Goal: Task Accomplishment & Management: Complete application form

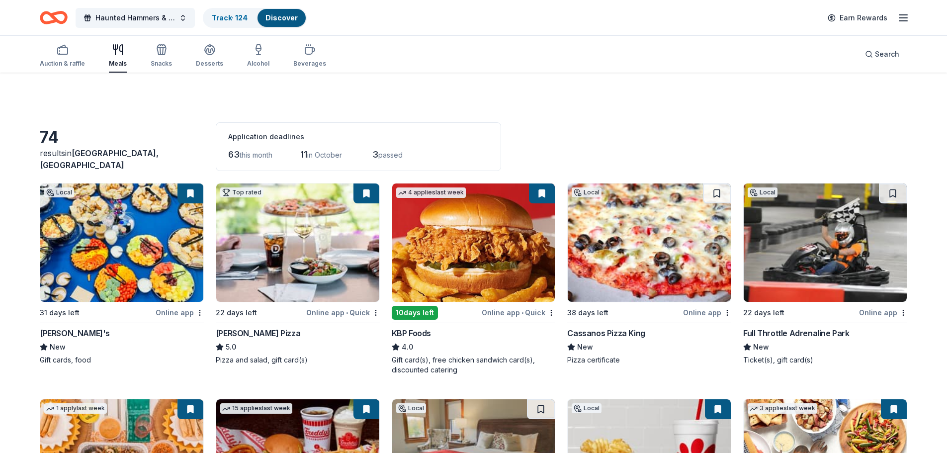
scroll to position [1571, 0]
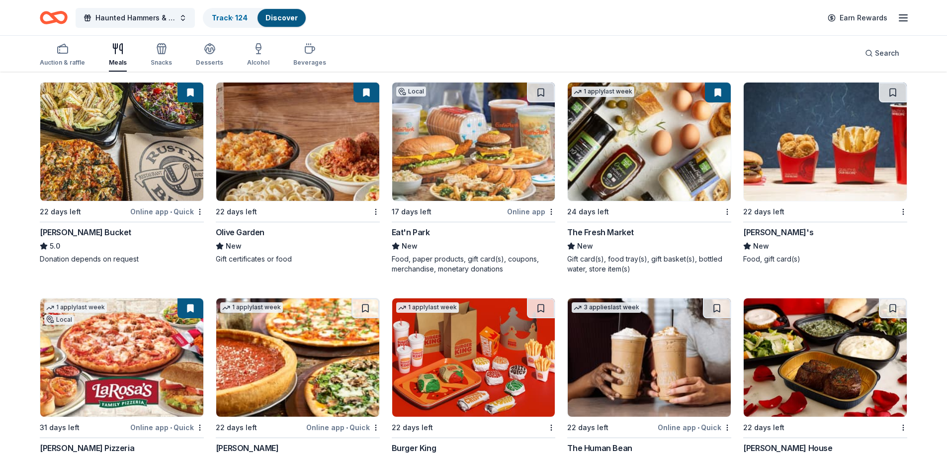
click at [634, 174] on img at bounding box center [649, 142] width 163 height 118
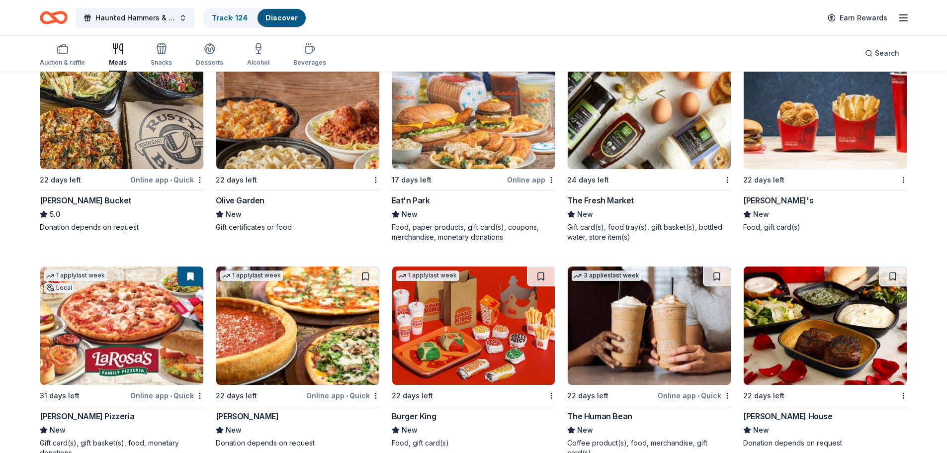
scroll to position [1621, 0]
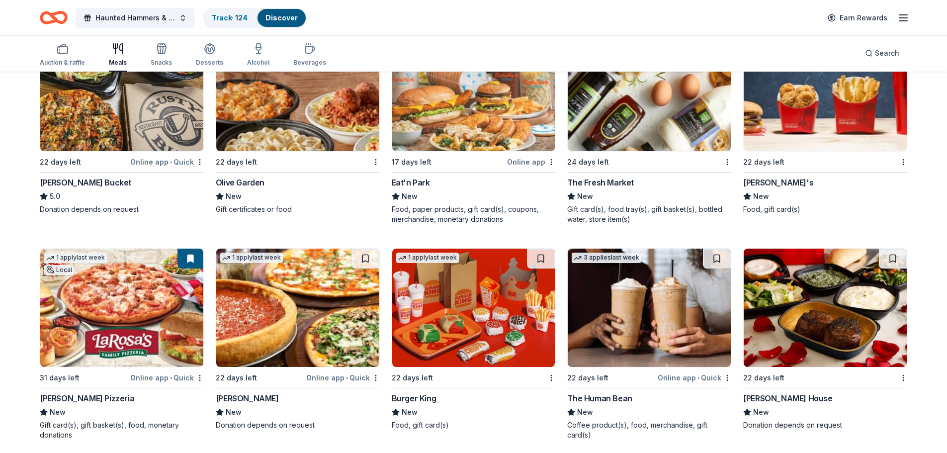
click at [137, 297] on img at bounding box center [121, 308] width 163 height 118
click at [294, 320] on img at bounding box center [297, 308] width 163 height 118
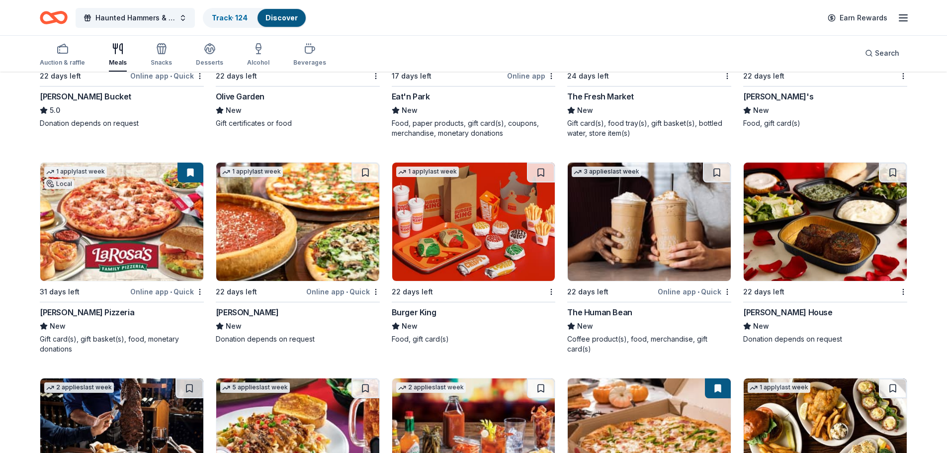
scroll to position [1720, 0]
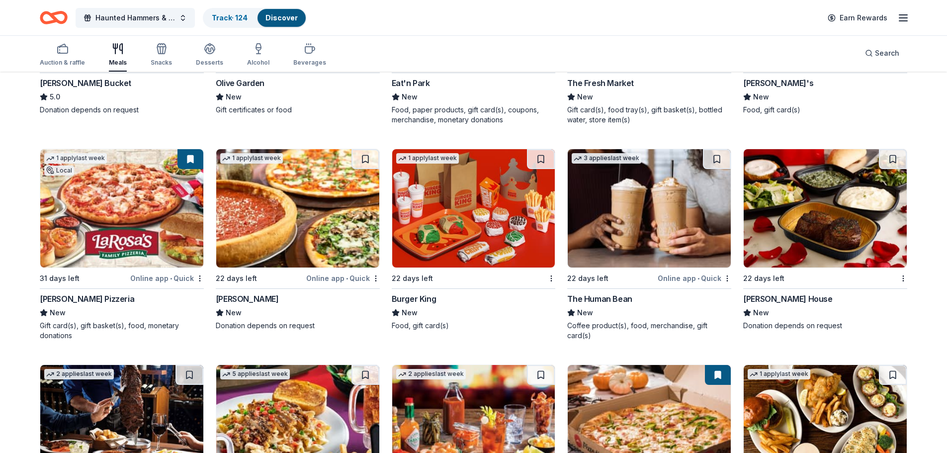
click at [635, 215] on img at bounding box center [649, 208] width 163 height 118
click at [832, 225] on img at bounding box center [825, 208] width 163 height 118
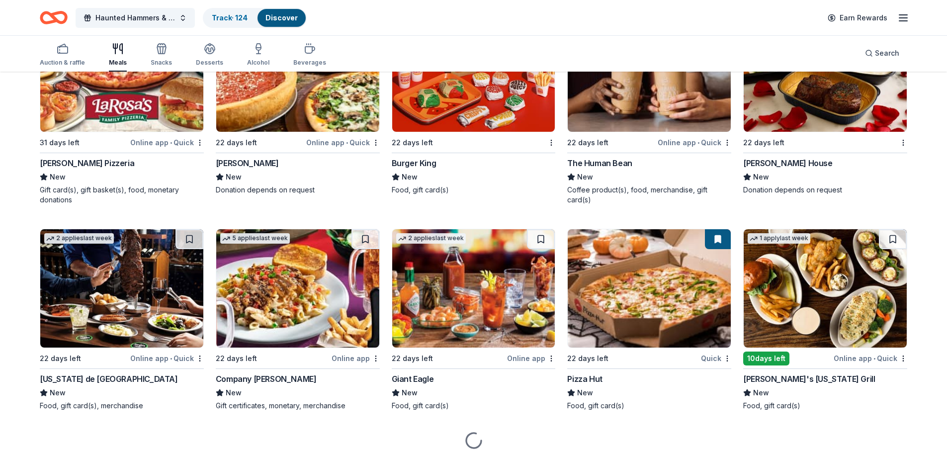
scroll to position [1893, 0]
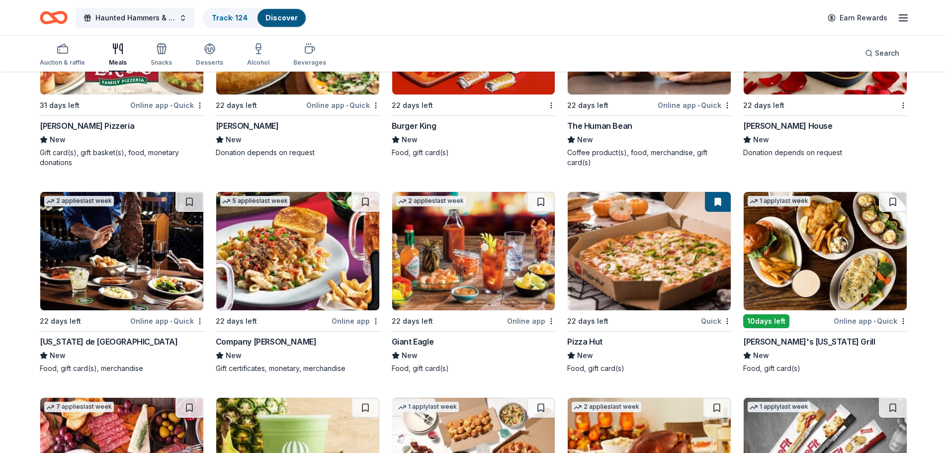
click at [115, 262] on img at bounding box center [121, 251] width 163 height 118
click at [295, 264] on img at bounding box center [297, 251] width 163 height 118
click at [457, 264] on img at bounding box center [473, 251] width 163 height 118
click at [650, 259] on img at bounding box center [649, 251] width 163 height 118
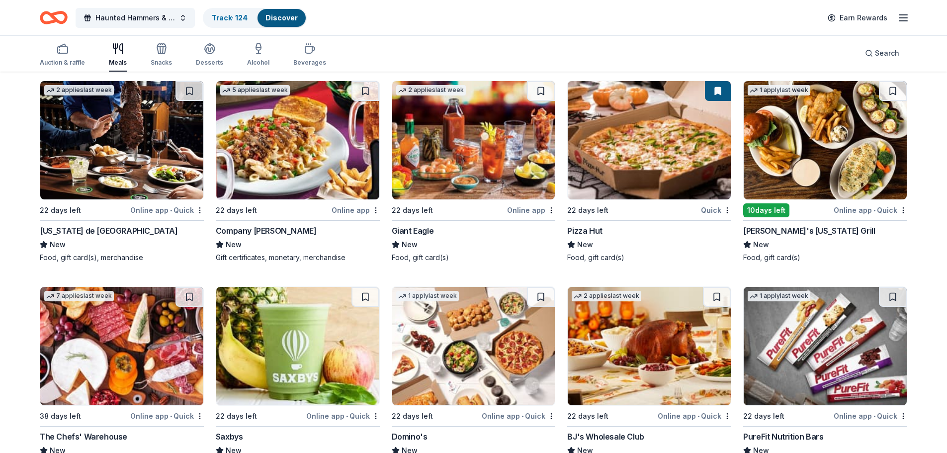
scroll to position [2043, 0]
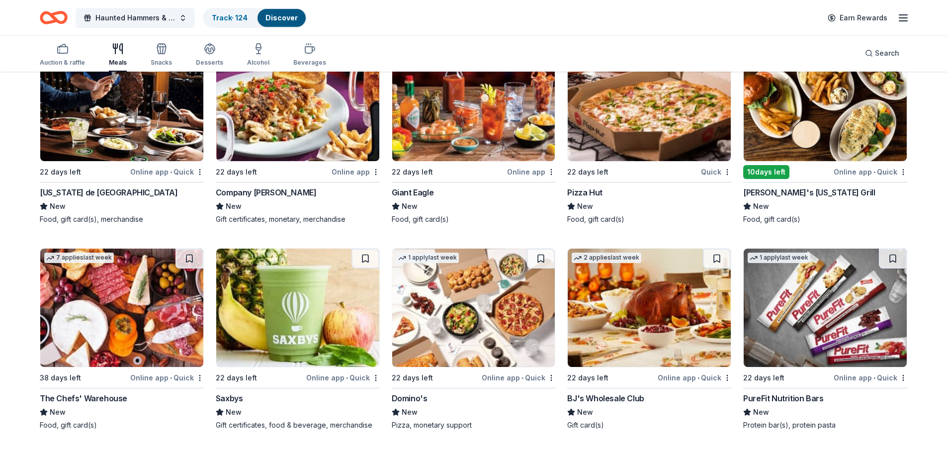
click at [124, 313] on img at bounding box center [121, 308] width 163 height 118
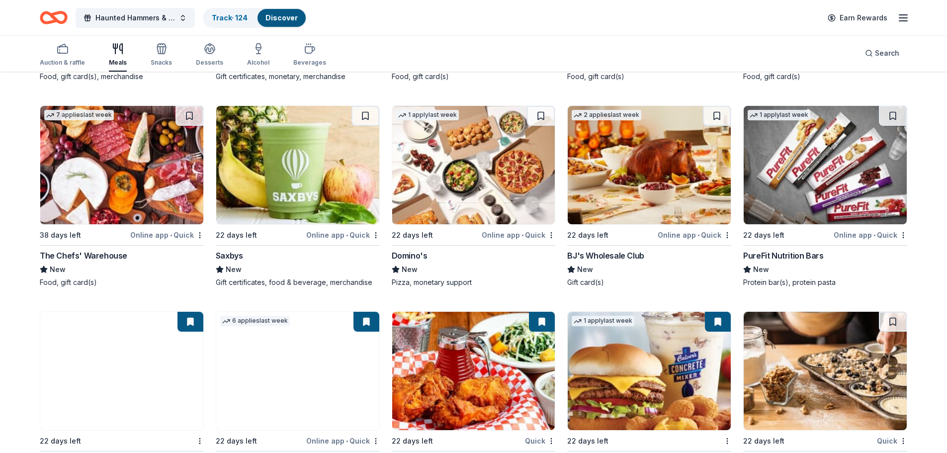
scroll to position [2192, 0]
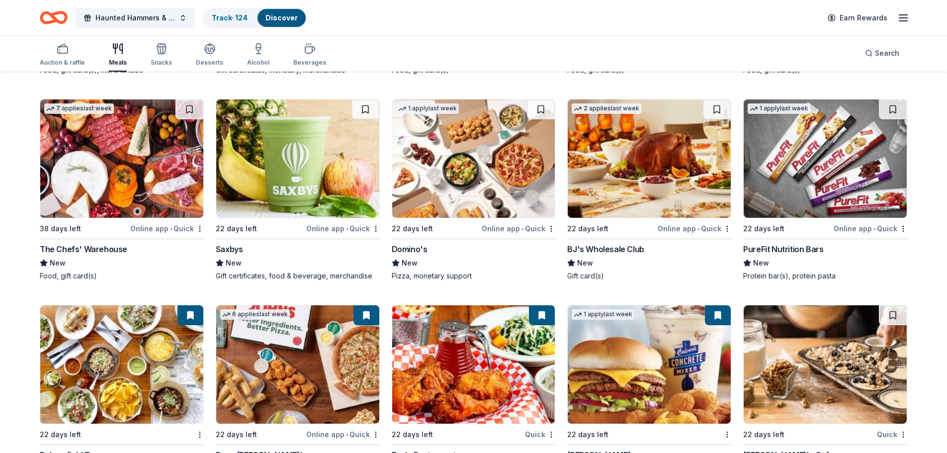
click at [809, 183] on img at bounding box center [825, 158] width 163 height 118
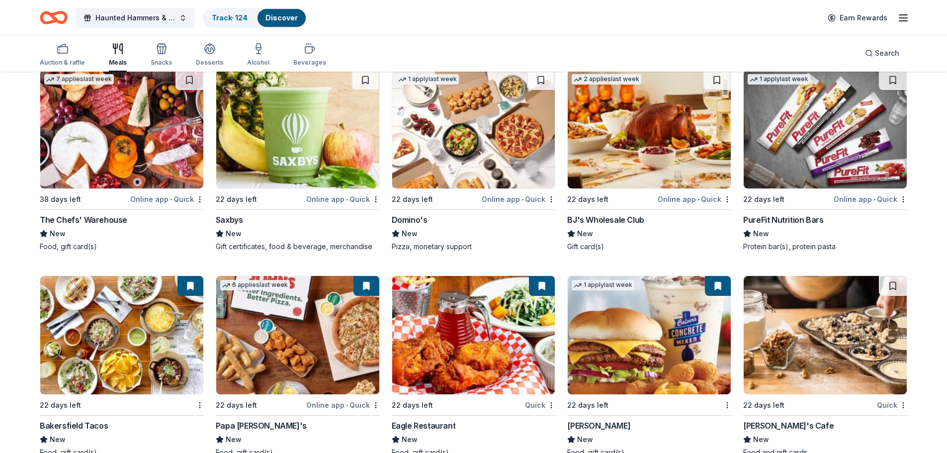
scroll to position [2220, 0]
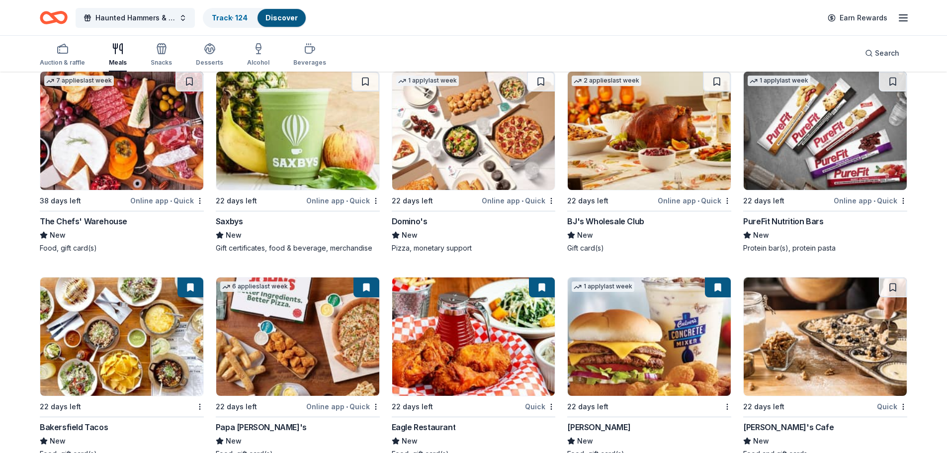
click at [634, 150] on img at bounding box center [649, 131] width 163 height 118
click at [324, 162] on img at bounding box center [297, 131] width 163 height 118
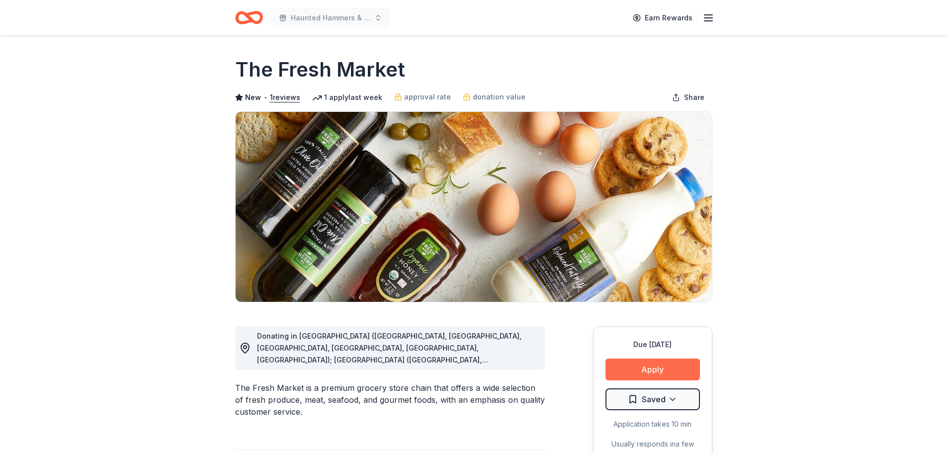
click at [673, 373] on button "Apply" at bounding box center [652, 369] width 94 height 22
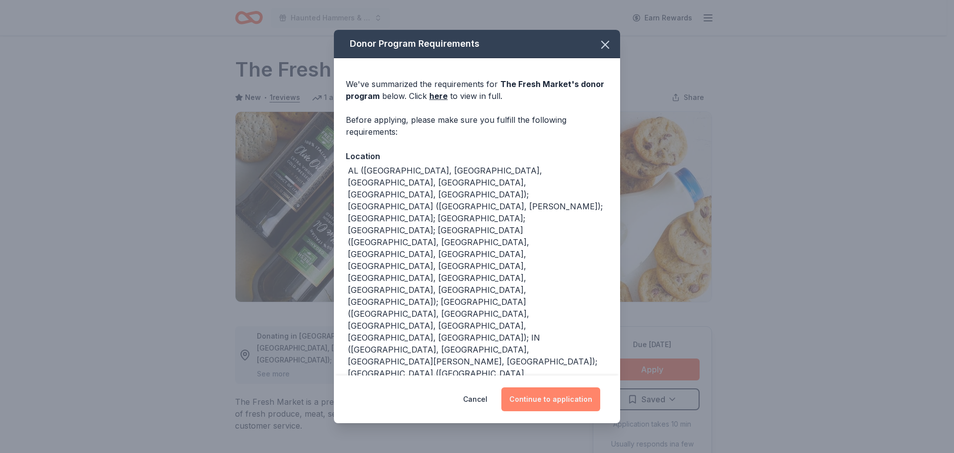
click at [564, 392] on button "Continue to application" at bounding box center [551, 399] width 99 height 24
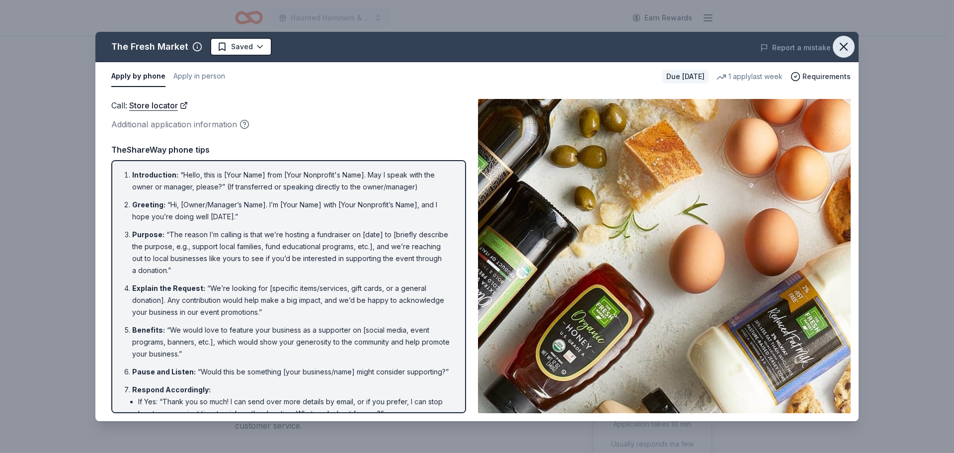
drag, startPoint x: 845, startPoint y: 45, endPoint x: 729, endPoint y: 0, distance: 124.2
click at [832, 41] on div "The Fresh Market Saved Report a mistake Apply by phone Apply in person Due in 2…" at bounding box center [477, 226] width 764 height 389
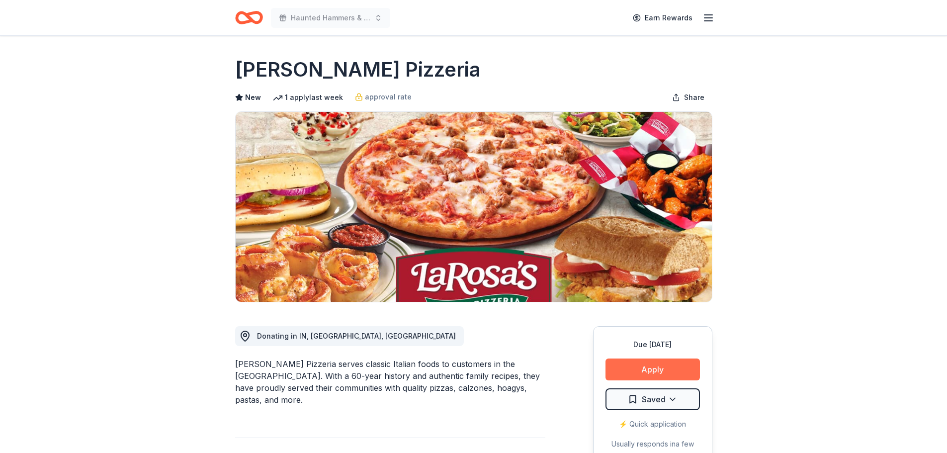
click at [678, 365] on button "Apply" at bounding box center [652, 369] width 94 height 22
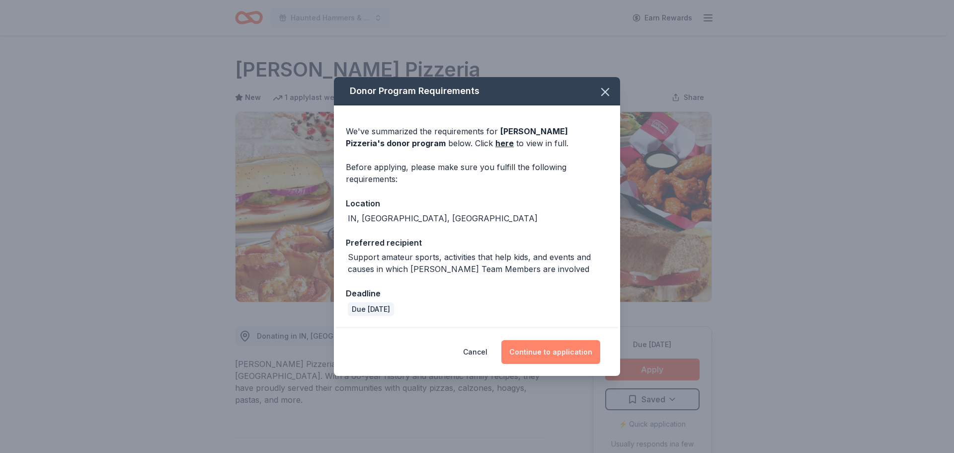
click at [550, 352] on button "Continue to application" at bounding box center [551, 352] width 99 height 24
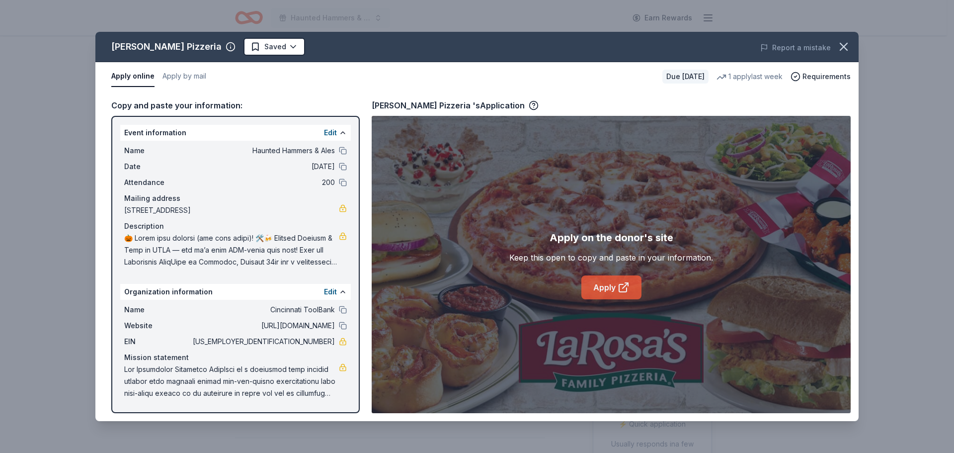
click at [619, 290] on icon at bounding box center [622, 287] width 7 height 7
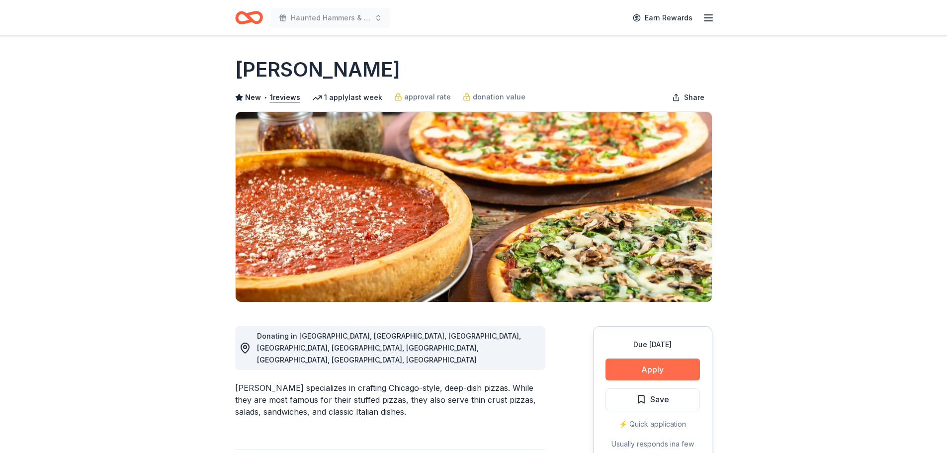
click at [655, 372] on button "Apply" at bounding box center [652, 369] width 94 height 22
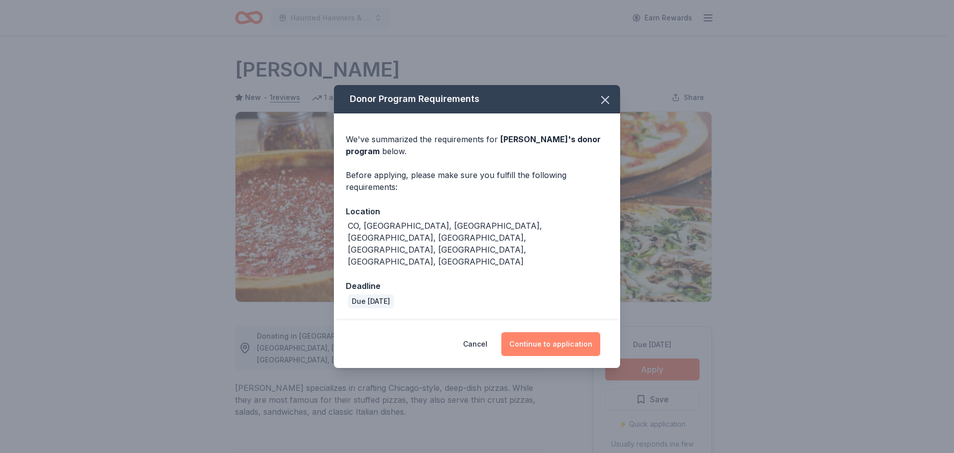
click at [547, 332] on button "Continue to application" at bounding box center [551, 344] width 99 height 24
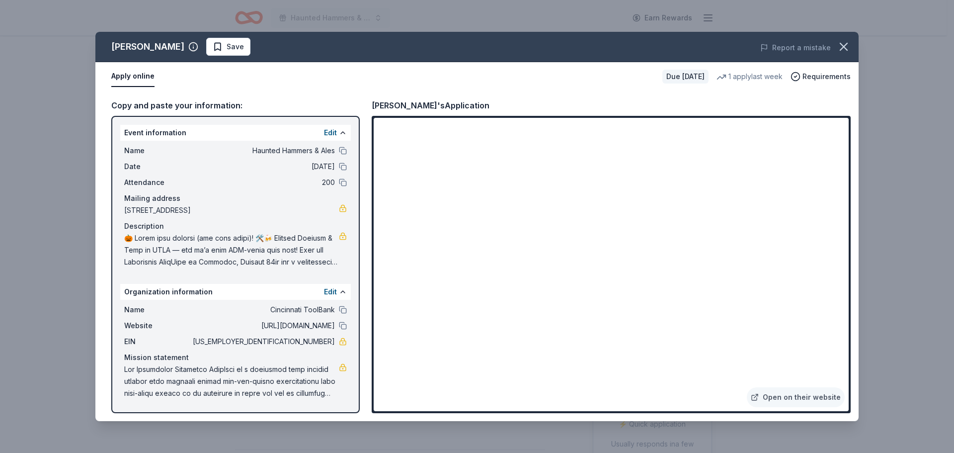
drag, startPoint x: 844, startPoint y: 46, endPoint x: 819, endPoint y: 67, distance: 32.8
click at [844, 47] on icon "button" at bounding box center [844, 46] width 7 height 7
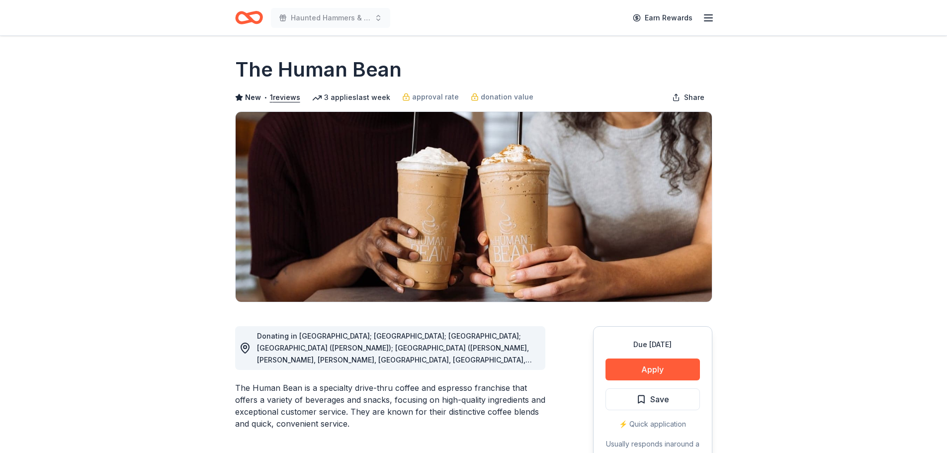
click at [525, 362] on span "Donating in AZ; CA; CO; FL (Marianna); GA (Alpharetta, Columbus, Cummings, Daws…" at bounding box center [394, 443] width 275 height 223
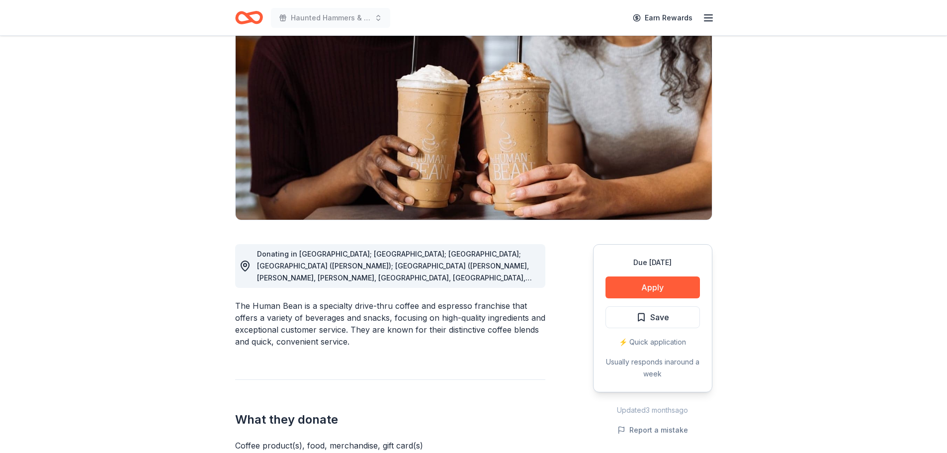
scroll to position [99, 0]
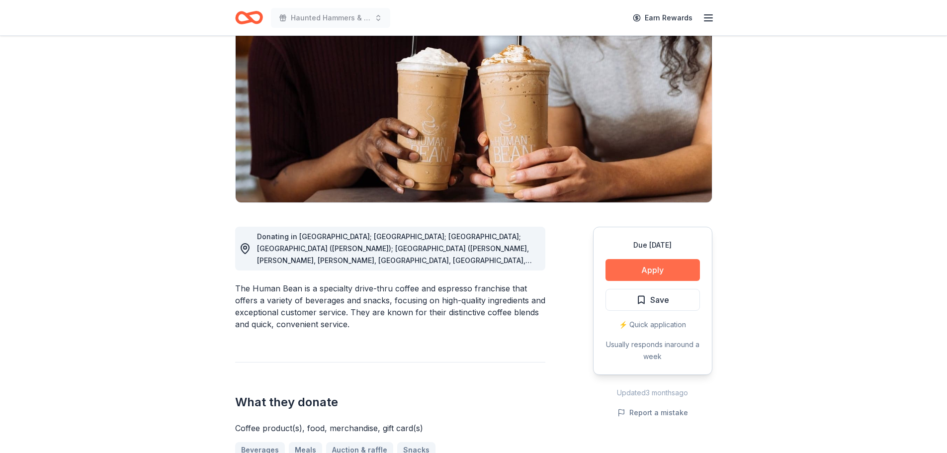
click at [662, 270] on button "Apply" at bounding box center [652, 270] width 94 height 22
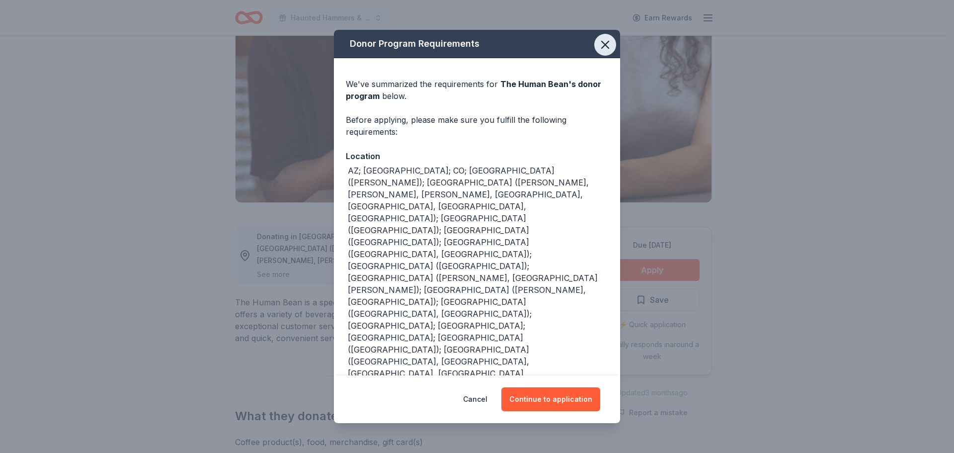
drag, startPoint x: 602, startPoint y: 79, endPoint x: 590, endPoint y: 77, distance: 12.2
click at [601, 52] on icon "button" at bounding box center [606, 45] width 14 height 14
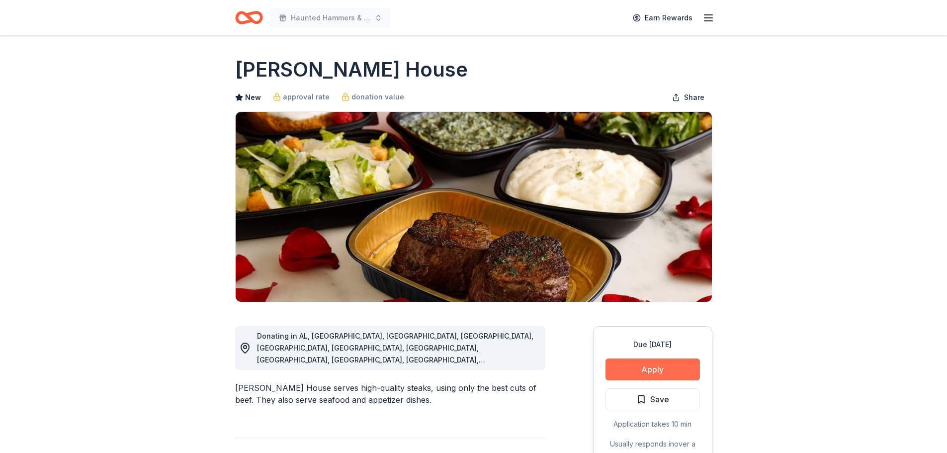
click at [674, 371] on button "Apply" at bounding box center [652, 369] width 94 height 22
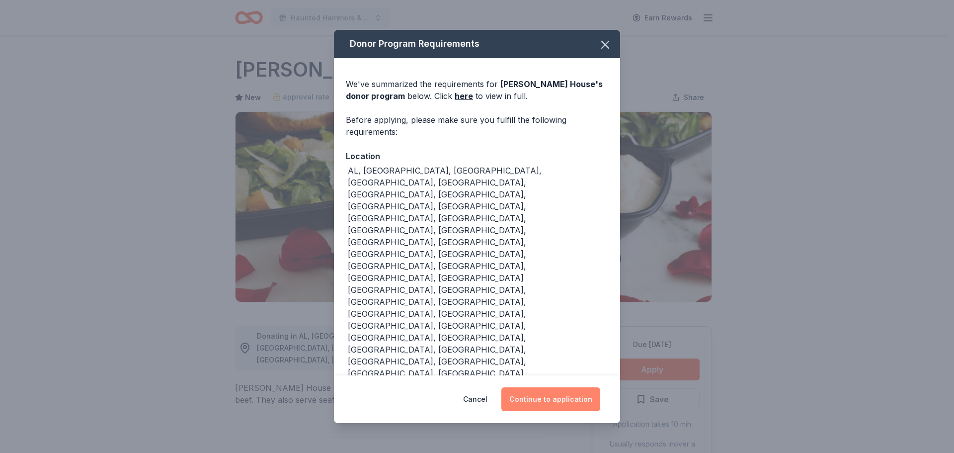
click at [574, 387] on button "Continue to application" at bounding box center [551, 399] width 99 height 24
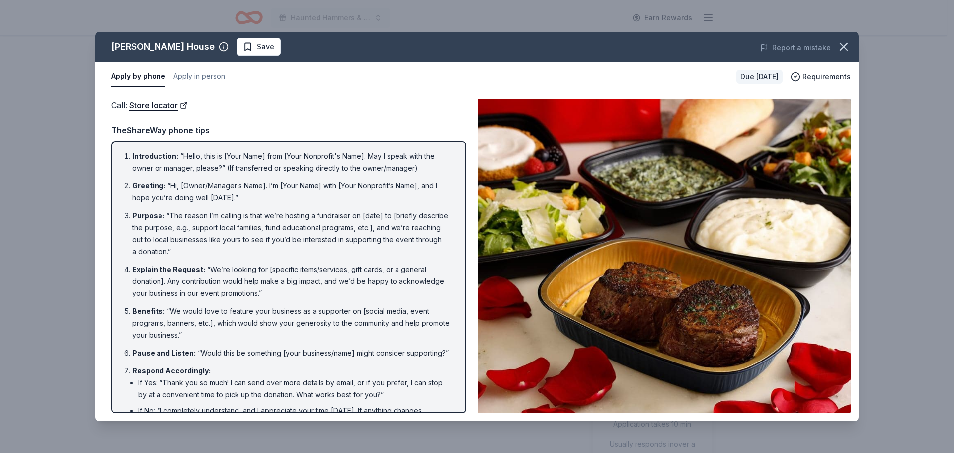
drag, startPoint x: 834, startPoint y: 38, endPoint x: 857, endPoint y: 58, distance: 30.4
click at [834, 39] on span at bounding box center [844, 47] width 22 height 22
click at [849, 47] on icon "button" at bounding box center [844, 47] width 14 height 14
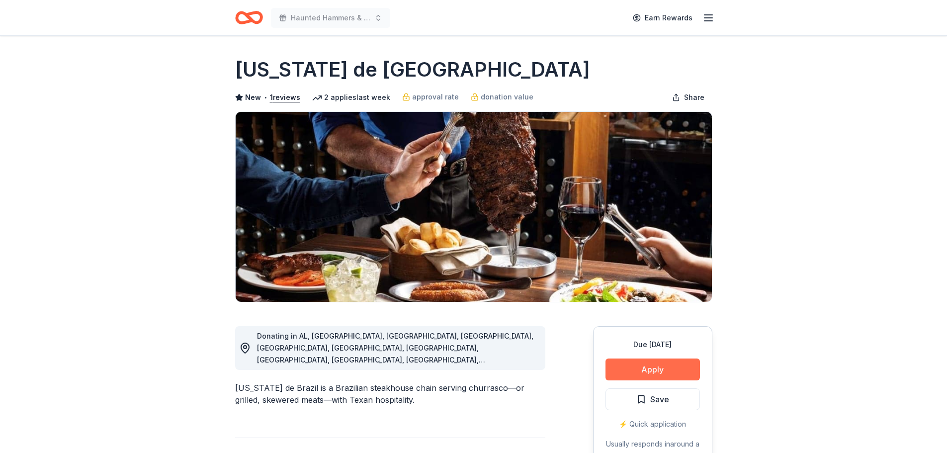
click at [651, 379] on button "Apply" at bounding box center [652, 369] width 94 height 22
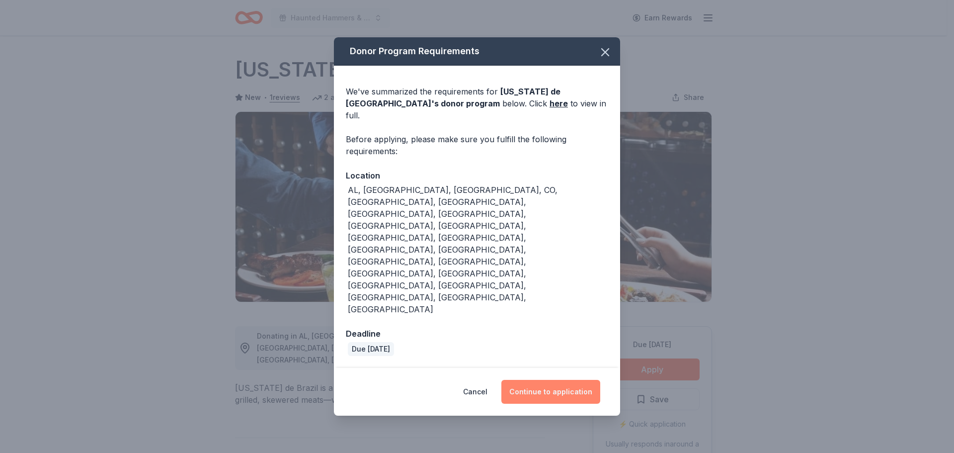
click at [553, 380] on button "Continue to application" at bounding box center [551, 392] width 99 height 24
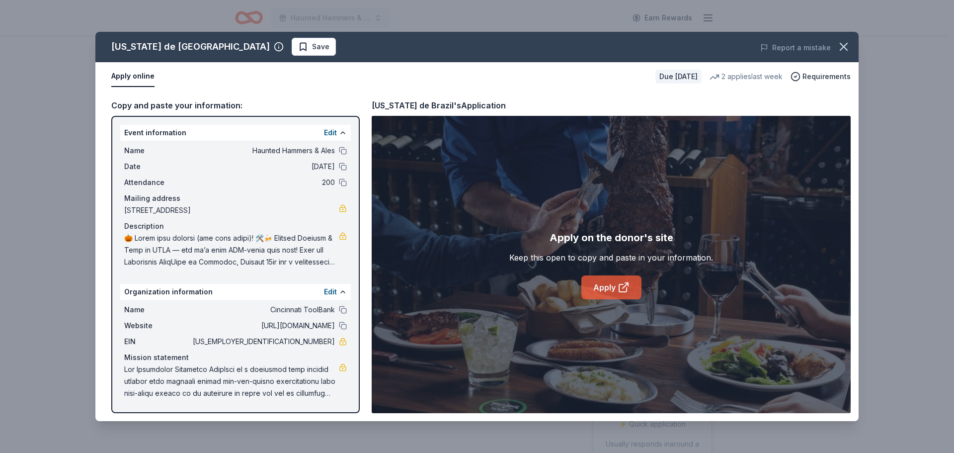
click at [612, 287] on link "Apply" at bounding box center [612, 287] width 60 height 24
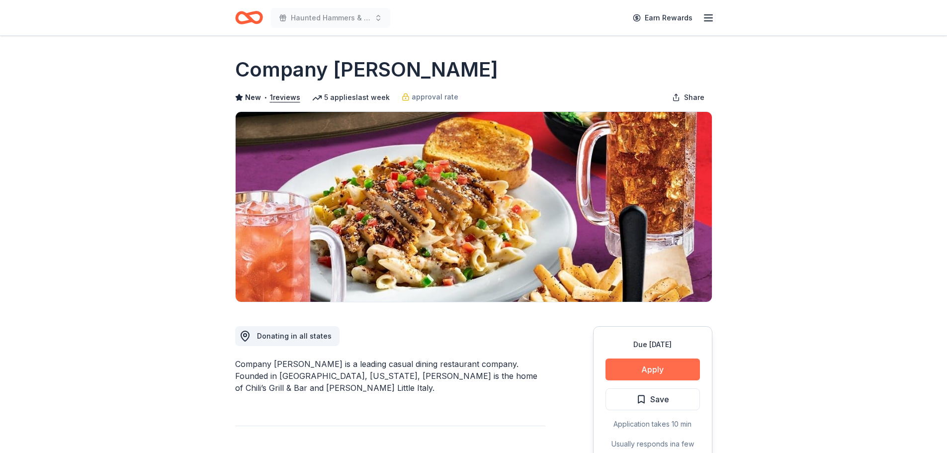
click at [654, 366] on button "Apply" at bounding box center [652, 369] width 94 height 22
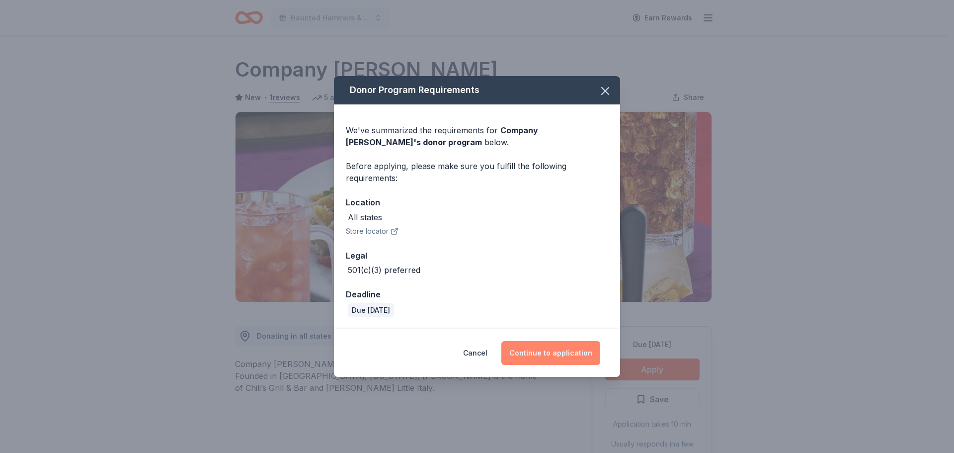
click at [554, 355] on button "Continue to application" at bounding box center [551, 353] width 99 height 24
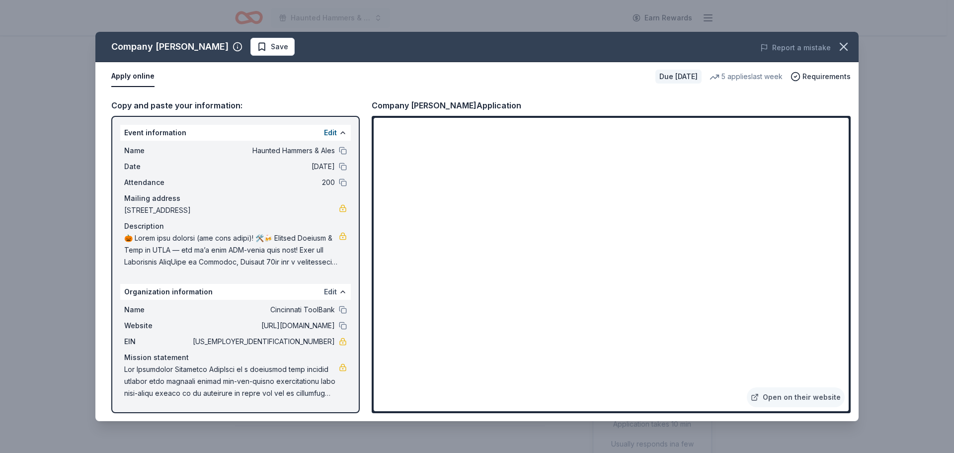
click at [334, 290] on button "Edit" at bounding box center [330, 292] width 13 height 12
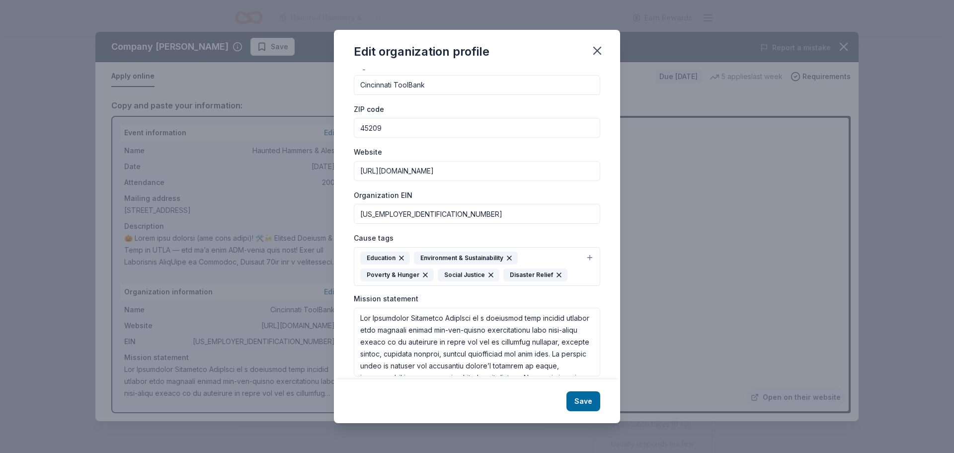
scroll to position [41, 0]
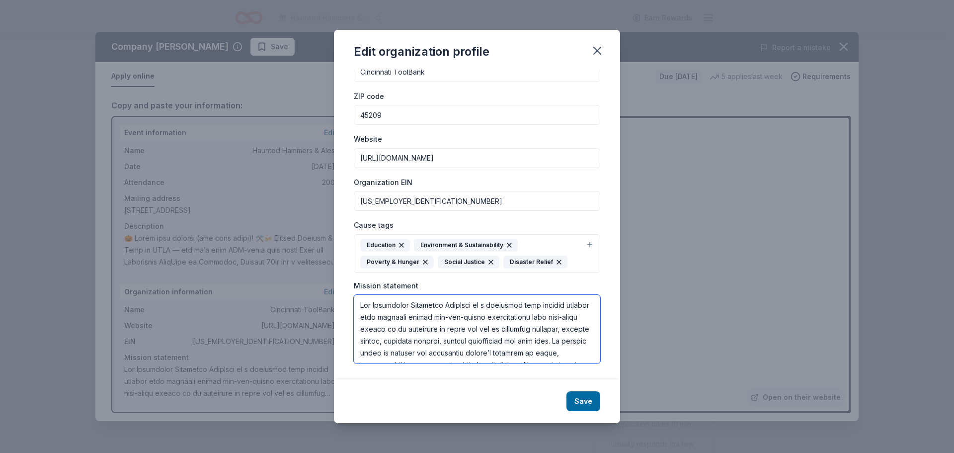
drag, startPoint x: 359, startPoint y: 301, endPoint x: 385, endPoint y: 312, distance: 28.1
click at [379, 307] on textarea at bounding box center [477, 329] width 247 height 69
click at [361, 296] on textarea at bounding box center [477, 329] width 247 height 69
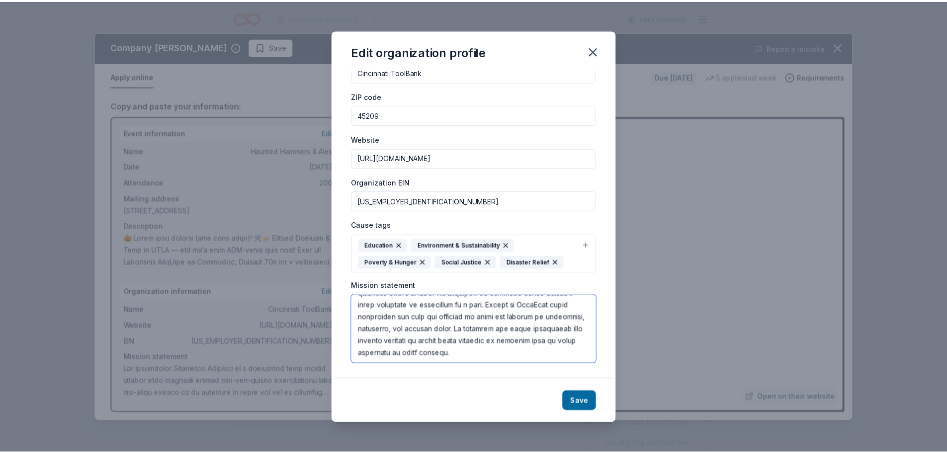
scroll to position [227, 0]
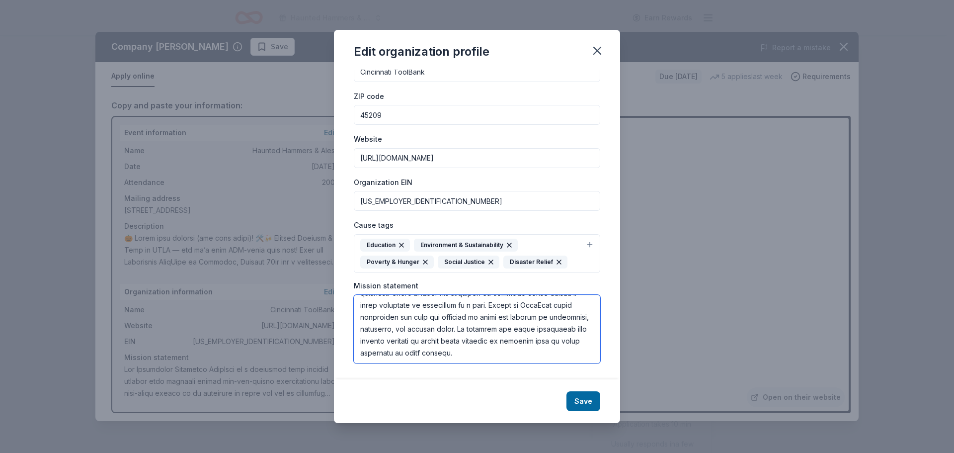
drag, startPoint x: 360, startPoint y: 300, endPoint x: 548, endPoint y: 368, distance: 200.3
click at [548, 367] on div "Changes made here will be reflected on your Account. Organization name Cincinna…" at bounding box center [477, 225] width 286 height 310
click at [601, 51] on icon "button" at bounding box center [598, 51] width 14 height 14
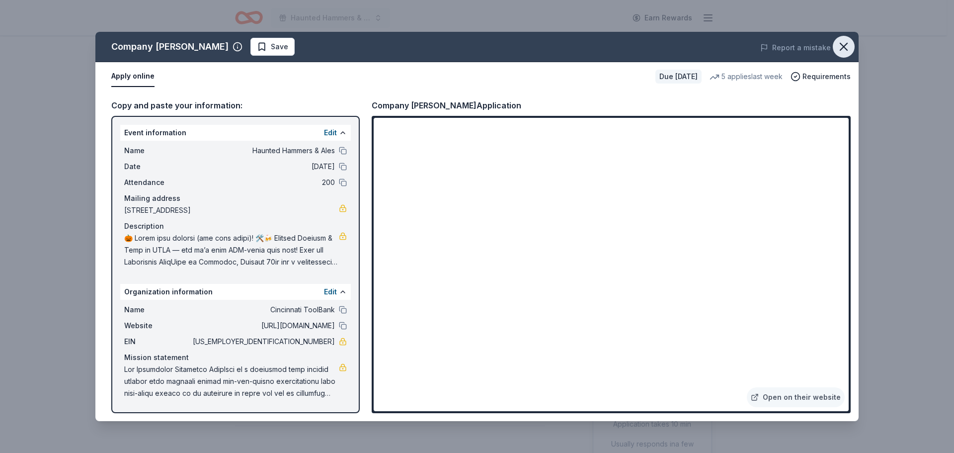
drag, startPoint x: 844, startPoint y: 38, endPoint x: 840, endPoint y: 44, distance: 7.9
click at [840, 43] on button "button" at bounding box center [844, 47] width 22 height 22
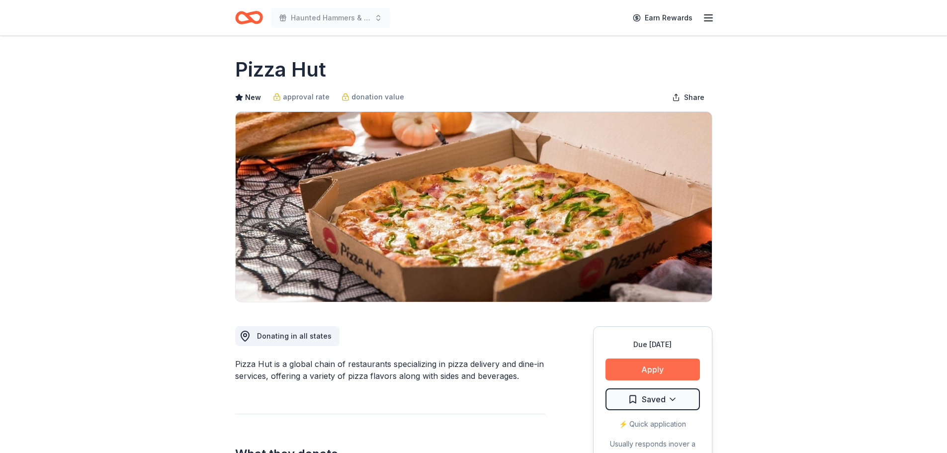
click at [660, 370] on button "Apply" at bounding box center [652, 369] width 94 height 22
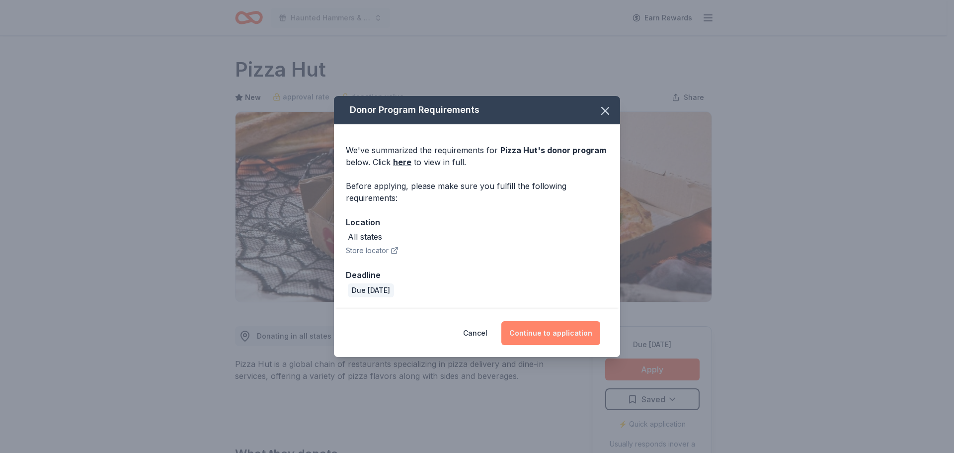
click at [537, 327] on button "Continue to application" at bounding box center [551, 333] width 99 height 24
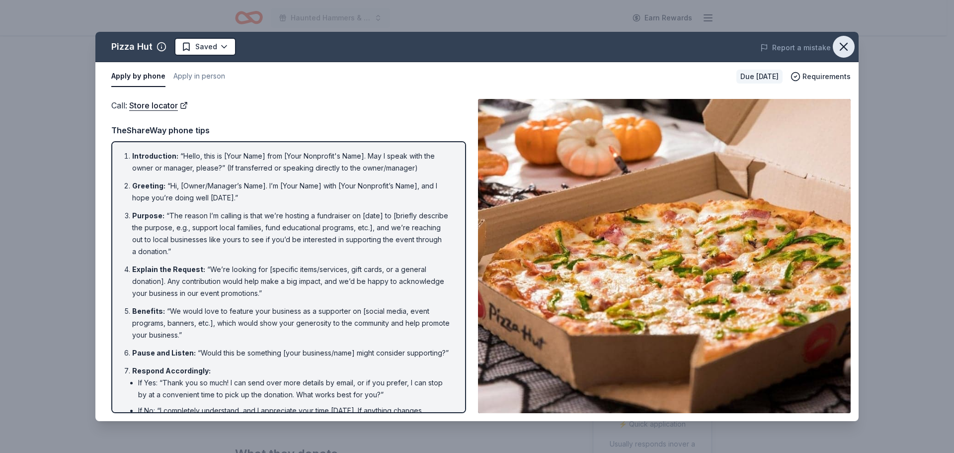
click at [842, 44] on icon "button" at bounding box center [844, 46] width 7 height 7
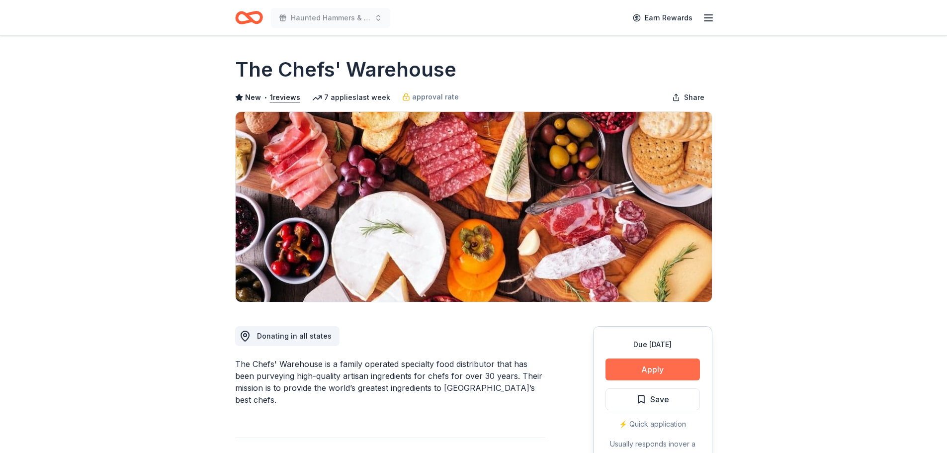
click at [658, 365] on button "Apply" at bounding box center [652, 369] width 94 height 22
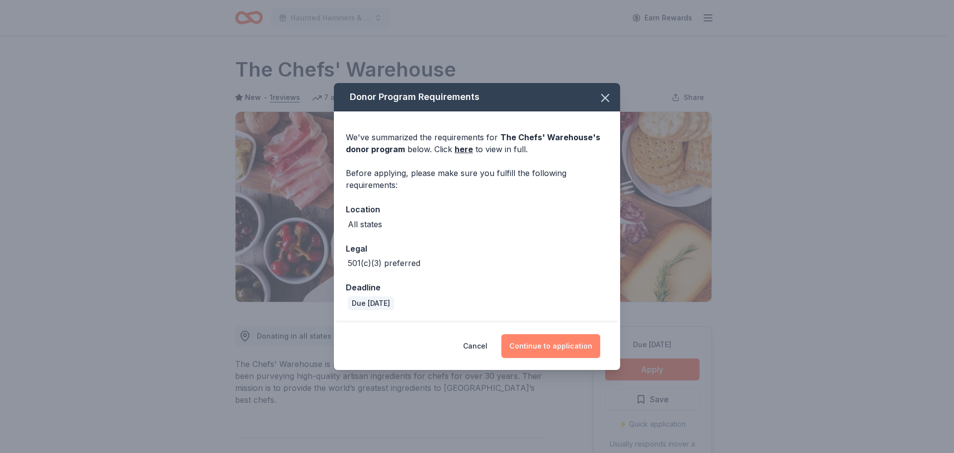
click at [557, 342] on button "Continue to application" at bounding box center [551, 346] width 99 height 24
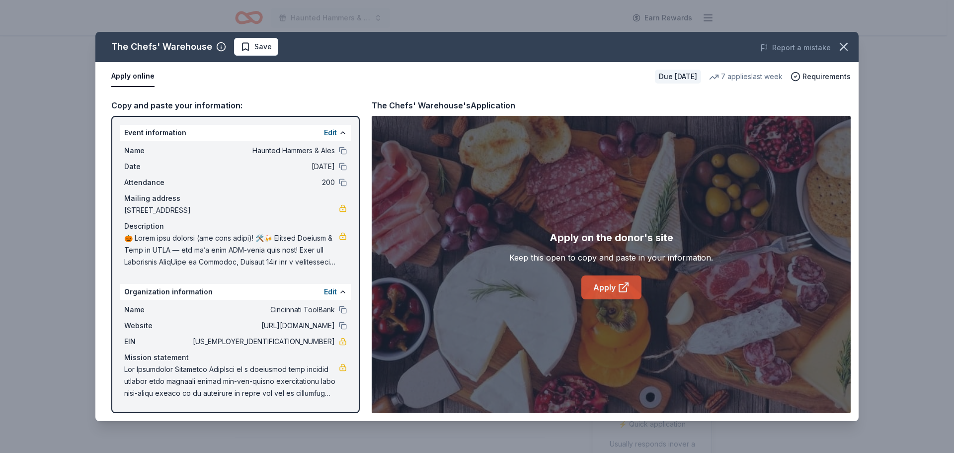
click at [610, 289] on link "Apply" at bounding box center [612, 287] width 60 height 24
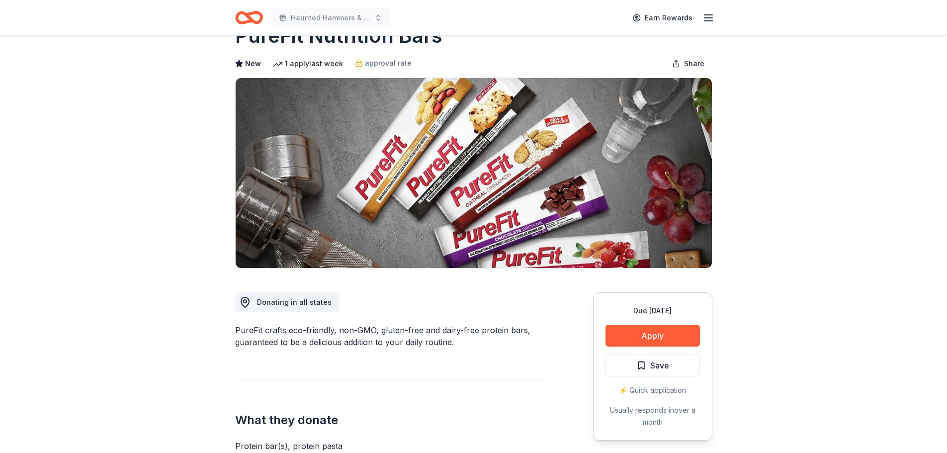
scroll to position [50, 0]
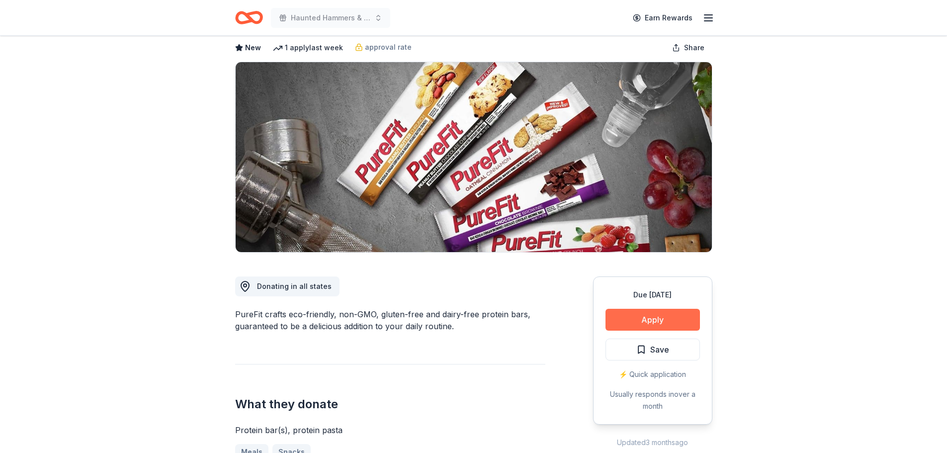
click at [656, 319] on button "Apply" at bounding box center [652, 320] width 94 height 22
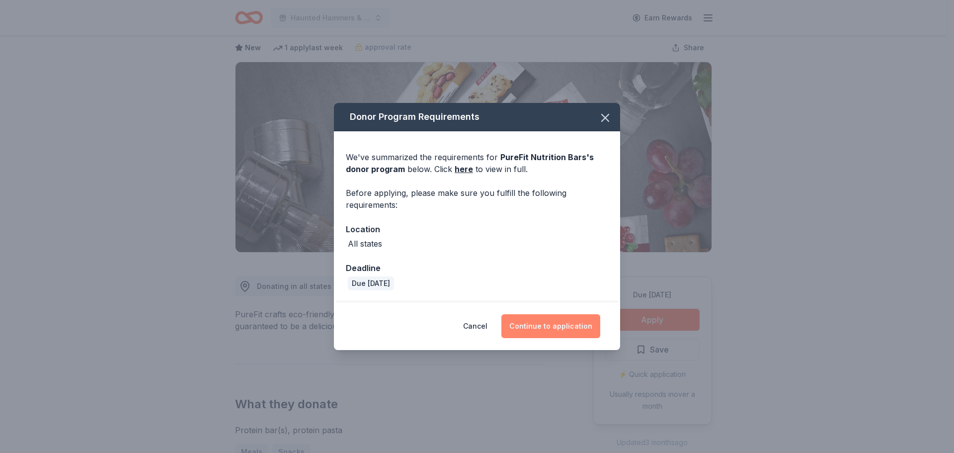
click at [560, 319] on button "Continue to application" at bounding box center [551, 326] width 99 height 24
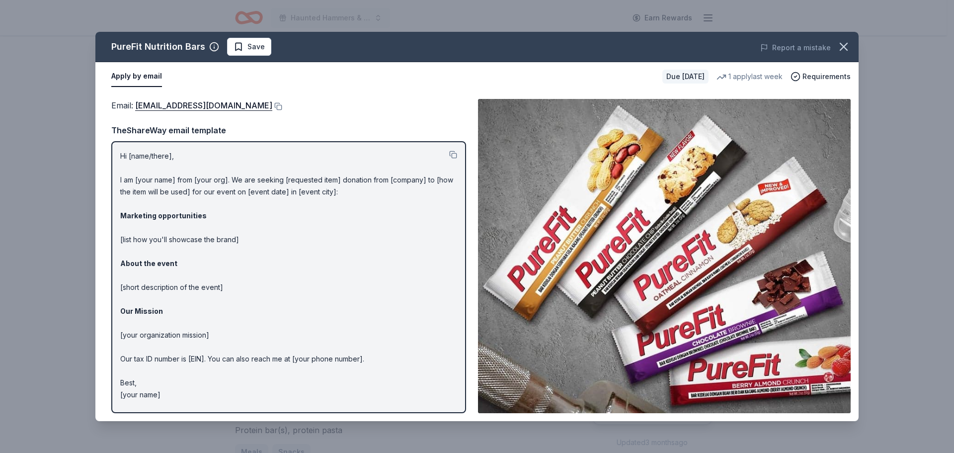
drag, startPoint x: 847, startPoint y: 47, endPoint x: 637, endPoint y: 1, distance: 214.6
click at [833, 45] on button "button" at bounding box center [844, 47] width 22 height 22
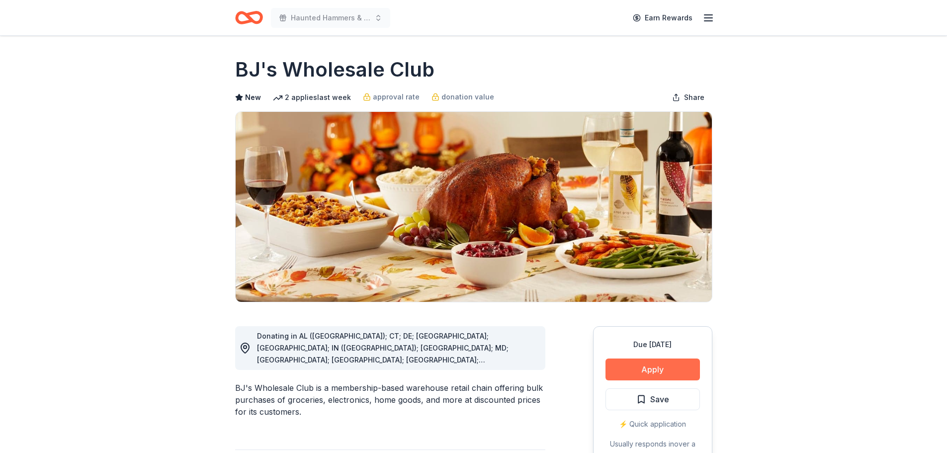
click at [665, 367] on button "Apply" at bounding box center [652, 369] width 94 height 22
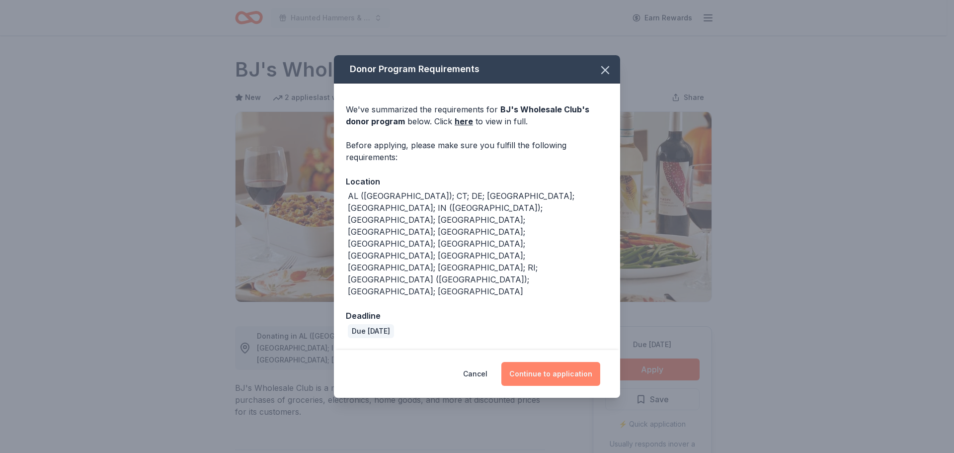
click at [543, 362] on button "Continue to application" at bounding box center [551, 374] width 99 height 24
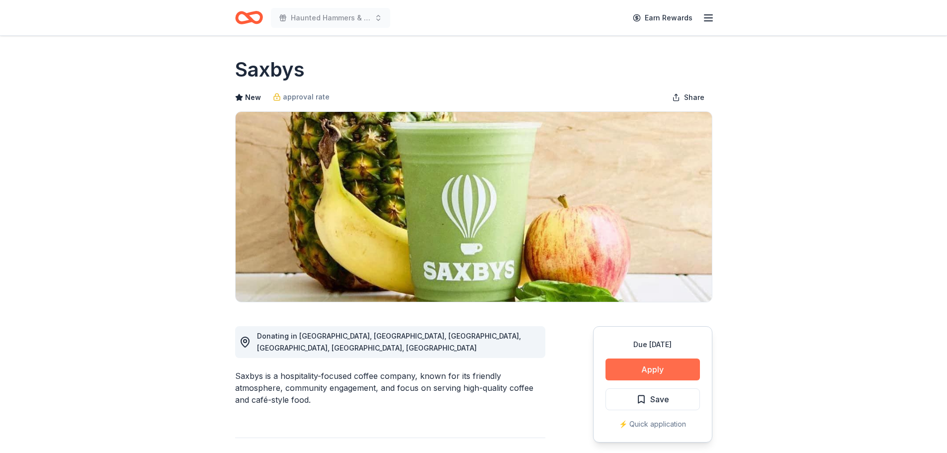
click at [642, 370] on button "Apply" at bounding box center [652, 369] width 94 height 22
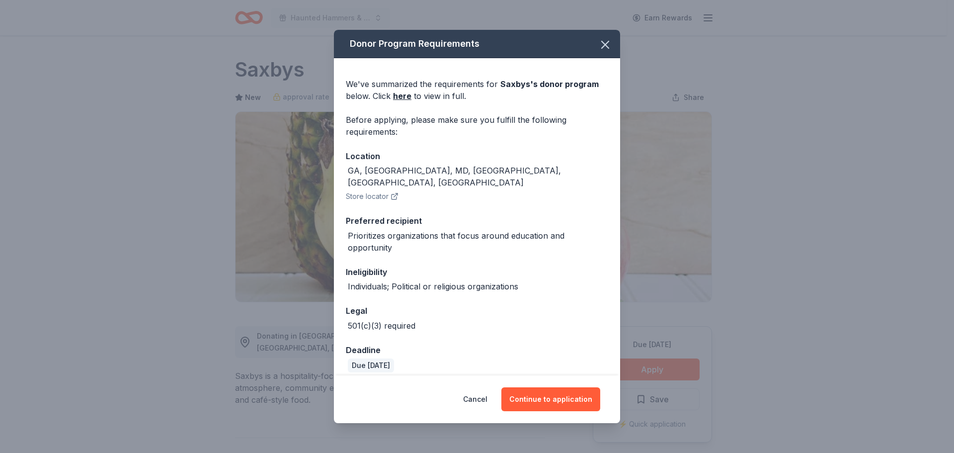
click at [389, 190] on button "Store locator" at bounding box center [372, 196] width 53 height 12
drag, startPoint x: 560, startPoint y: 407, endPoint x: 558, endPoint y: 402, distance: 5.8
click at [560, 405] on div "Cancel Continue to application" at bounding box center [477, 399] width 286 height 48
click at [555, 390] on button "Continue to application" at bounding box center [551, 399] width 99 height 24
